Goal: Task Accomplishment & Management: Use online tool/utility

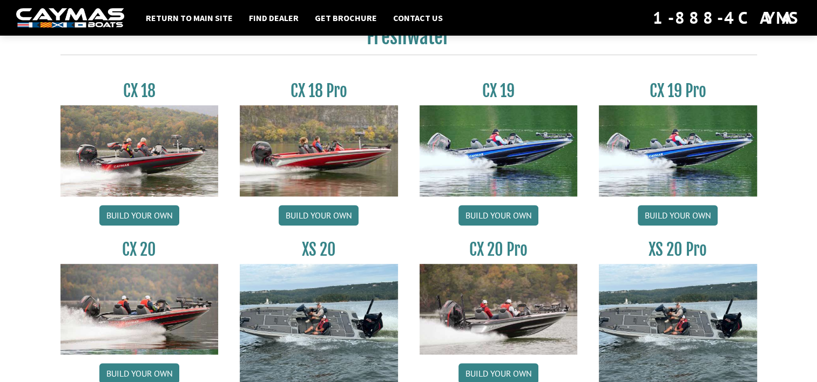
scroll to position [917, 0]
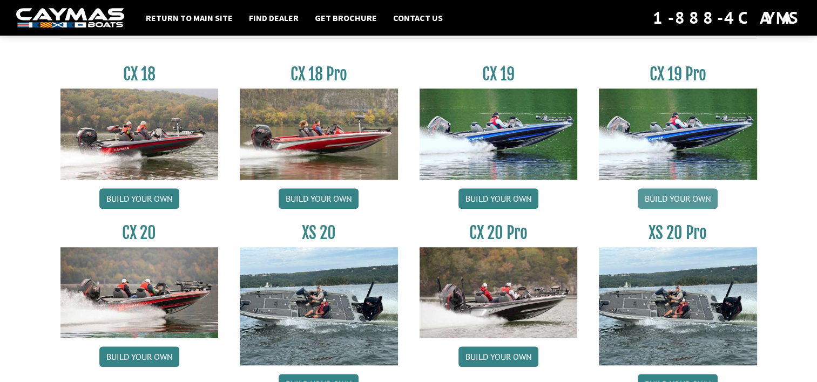
click at [674, 201] on link "Build your own" at bounding box center [677, 198] width 80 height 21
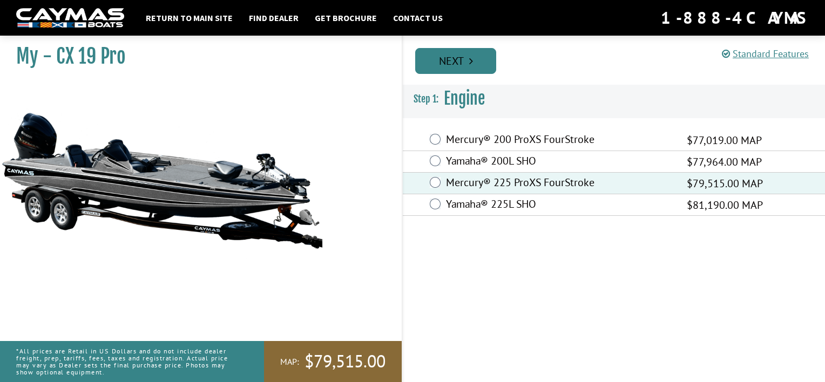
click at [452, 65] on link "Next" at bounding box center [455, 61] width 81 height 26
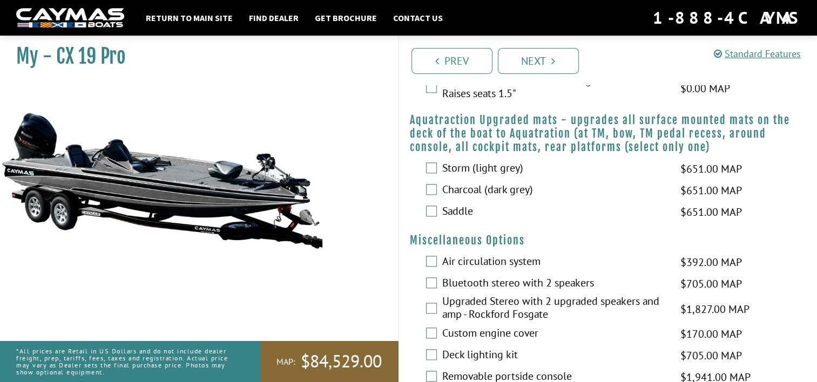
scroll to position [1241, 0]
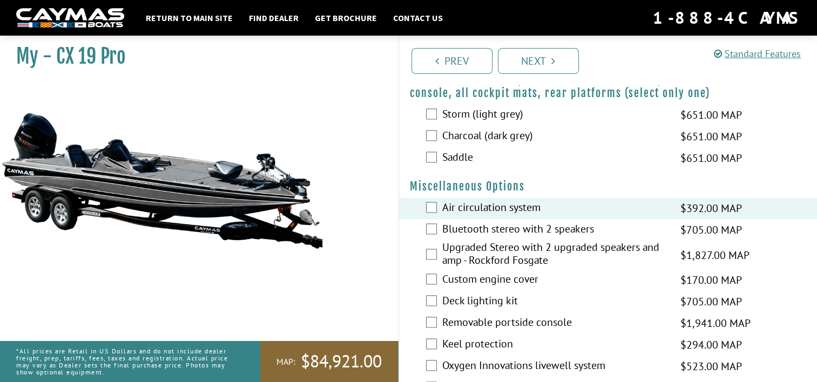
click at [433, 220] on div "Bluetooth stereo with 2 speakers $705.00 MAP $833.00 MSRP" at bounding box center [608, 230] width 418 height 22
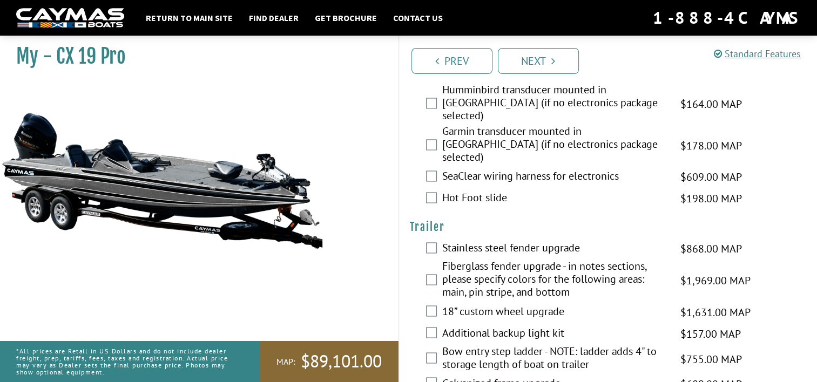
scroll to position [1750, 0]
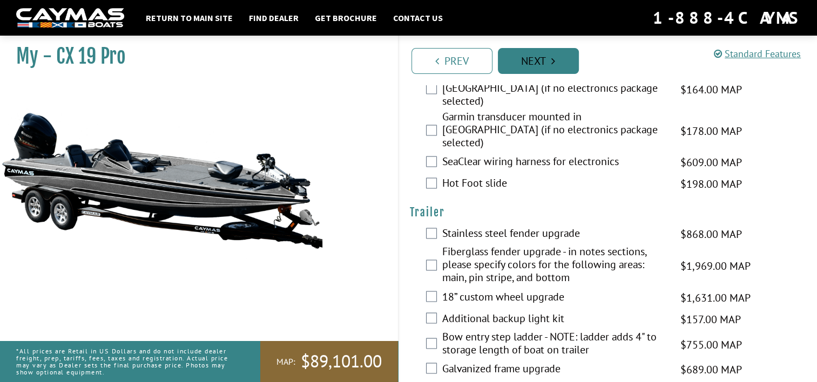
click at [551, 60] on icon "Pagination" at bounding box center [553, 61] width 4 height 11
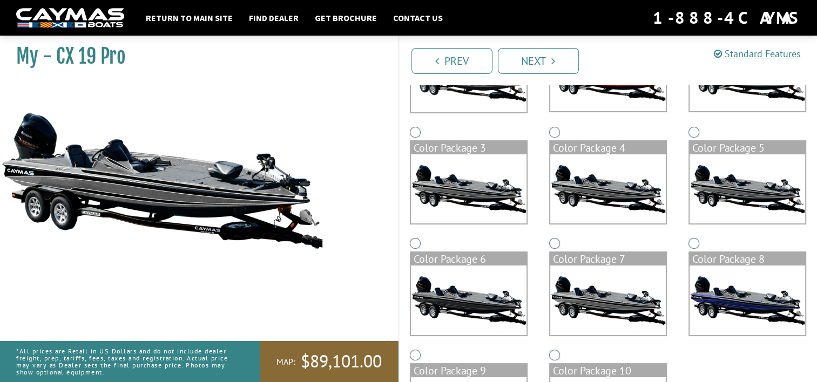
scroll to position [251, 0]
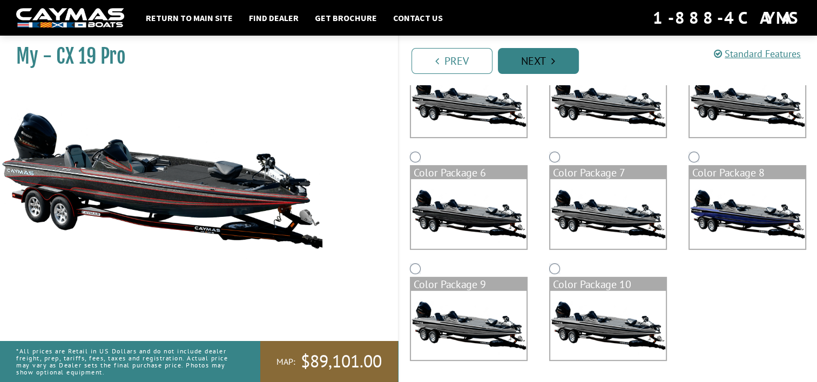
click at [516, 70] on link "Next" at bounding box center [538, 61] width 81 height 26
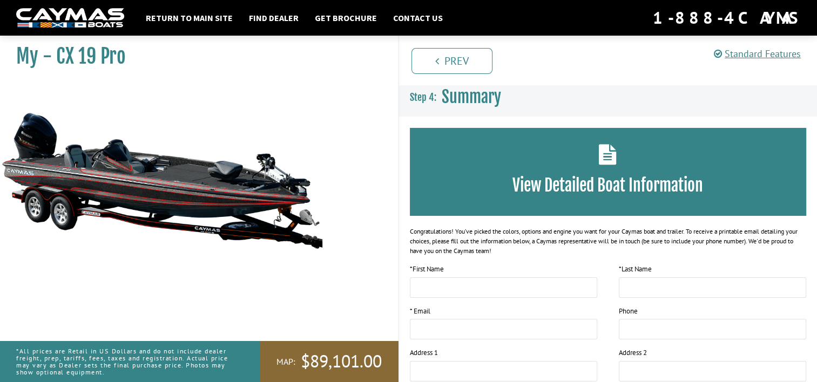
scroll to position [0, 0]
